Goal: Task Accomplishment & Management: Use online tool/utility

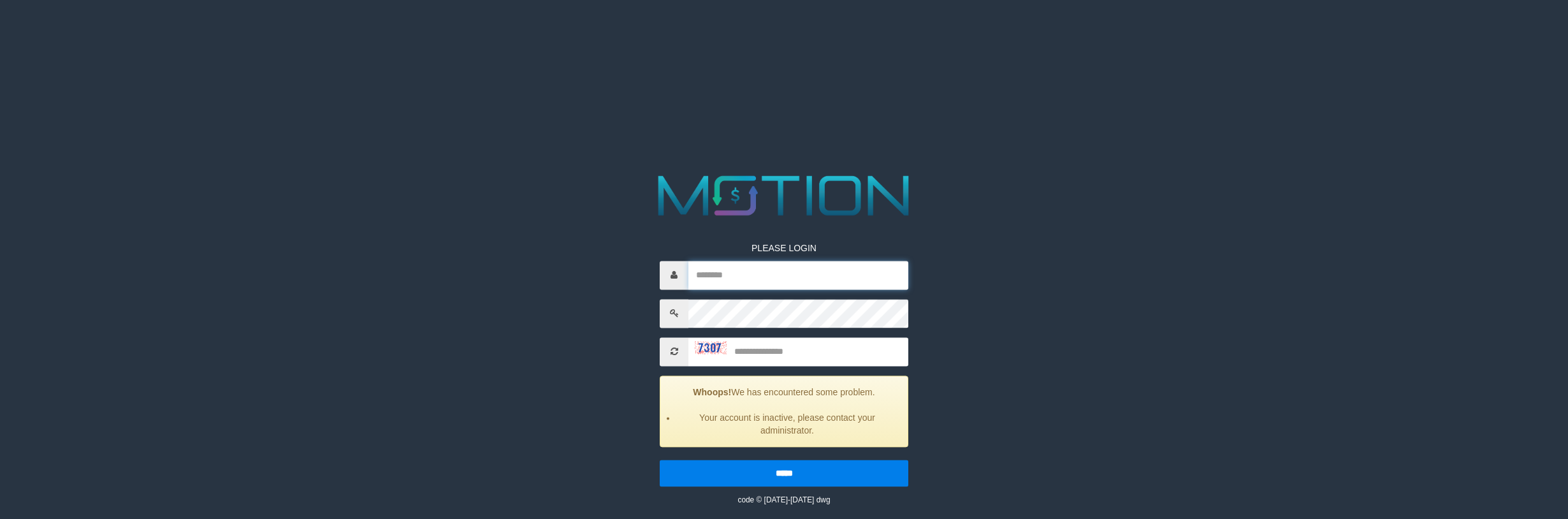
type input "*********"
click at [802, 356] on input "text" at bounding box center [799, 351] width 220 height 29
type input "****"
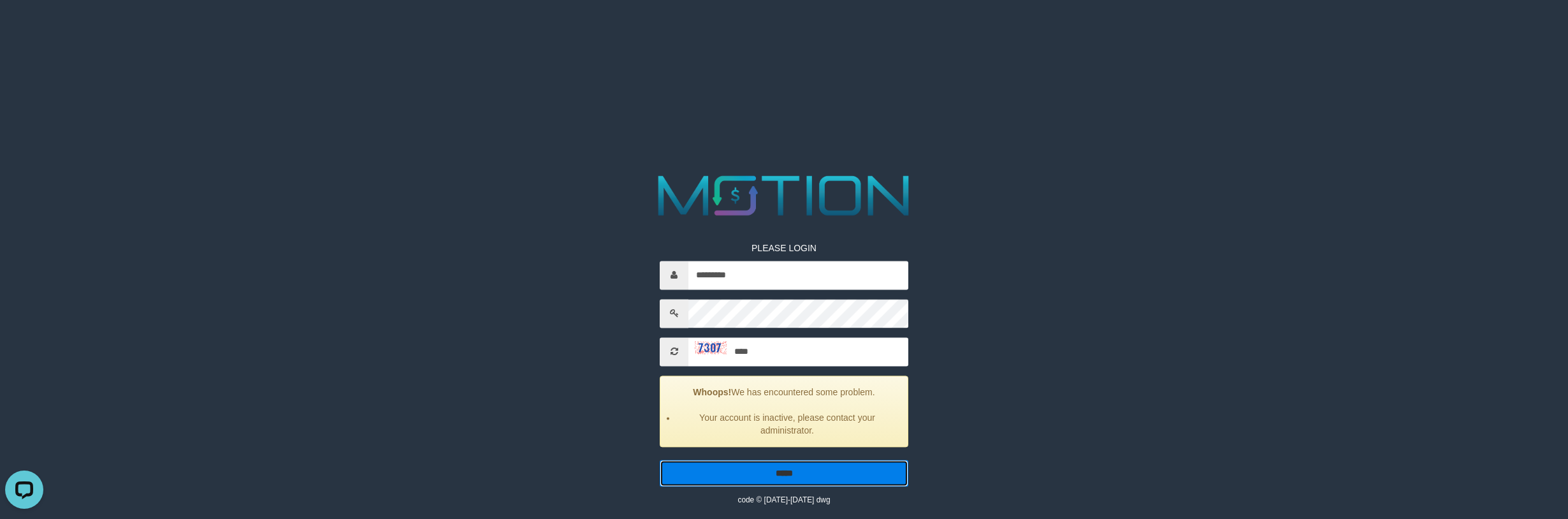
click at [765, 475] on input "*****" at bounding box center [784, 473] width 249 height 27
